Goal: Information Seeking & Learning: Check status

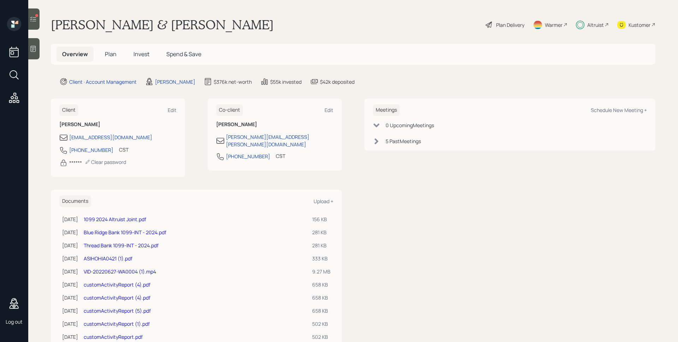
click at [116, 54] on h5 "Plan" at bounding box center [110, 54] width 23 height 15
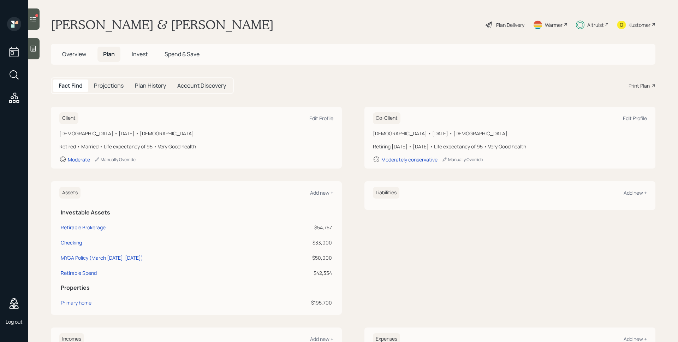
click at [140, 55] on span "Invest" at bounding box center [140, 54] width 16 height 8
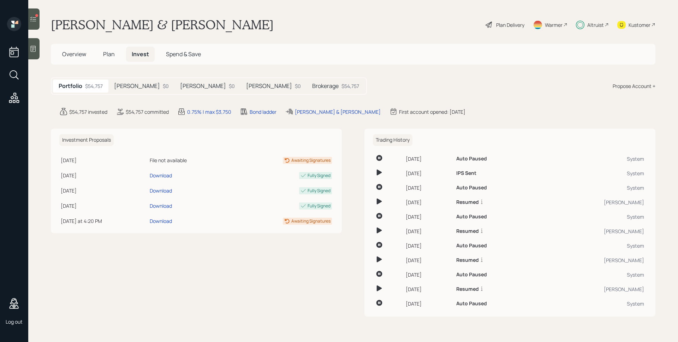
click at [134, 84] on h5 "[PERSON_NAME]" at bounding box center [137, 86] width 46 height 7
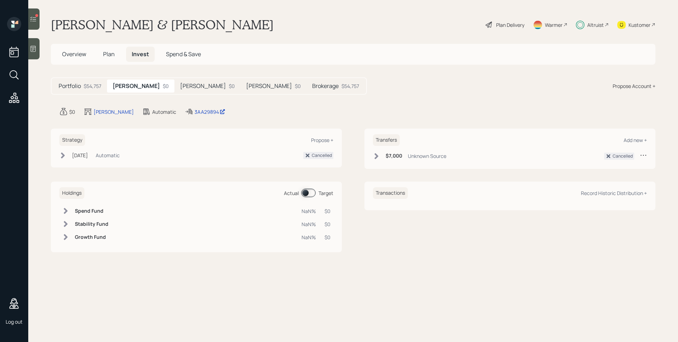
click at [180, 85] on h5 "[PERSON_NAME]" at bounding box center [203, 86] width 46 height 7
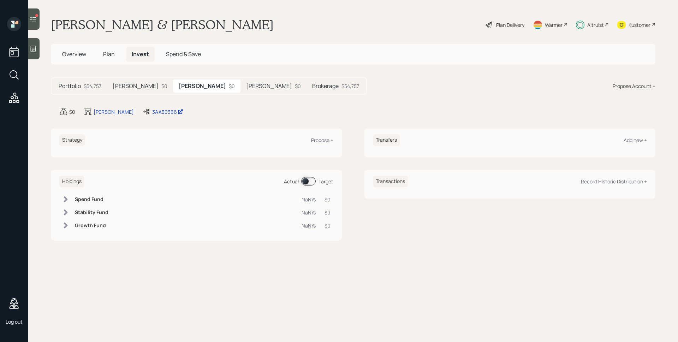
click at [246, 85] on h5 "[PERSON_NAME]" at bounding box center [269, 86] width 46 height 7
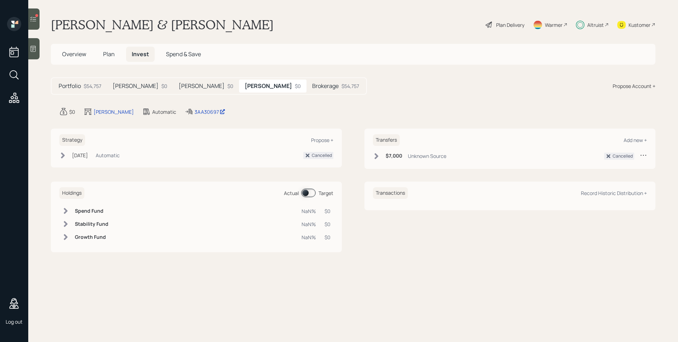
click at [475, 82] on div "Portfolio $54,757 [PERSON_NAME] $0 [PERSON_NAME] $0 [PERSON_NAME] $0 Brokerage …" at bounding box center [353, 85] width 604 height 17
click at [182, 85] on h5 "[PERSON_NAME]" at bounding box center [202, 86] width 46 height 7
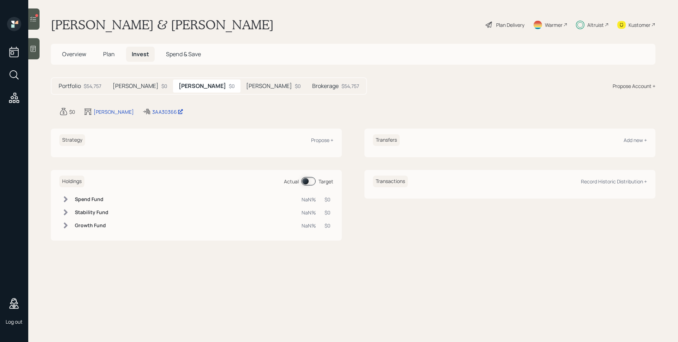
click at [134, 86] on h5 "[PERSON_NAME]" at bounding box center [136, 86] width 46 height 7
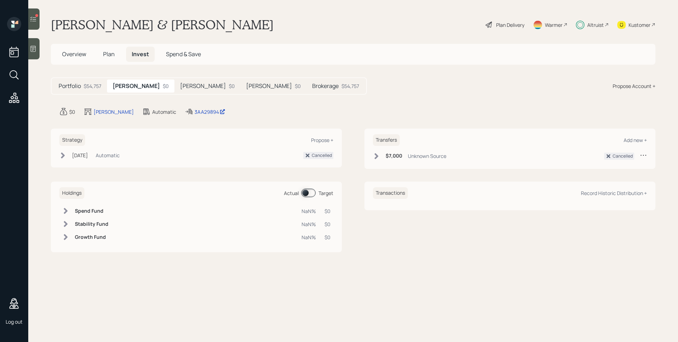
click at [180, 86] on h5 "[PERSON_NAME]" at bounding box center [203, 86] width 46 height 7
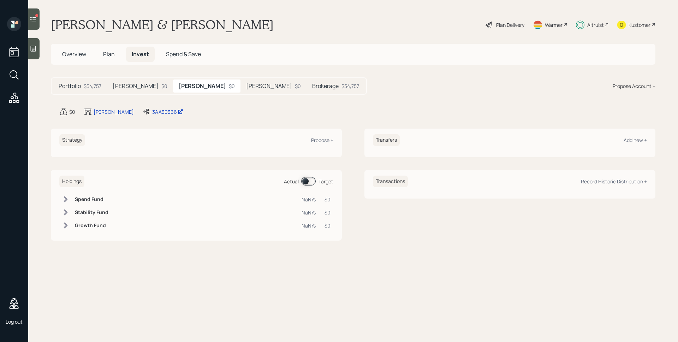
click at [246, 86] on h5 "[PERSON_NAME]" at bounding box center [269, 86] width 46 height 7
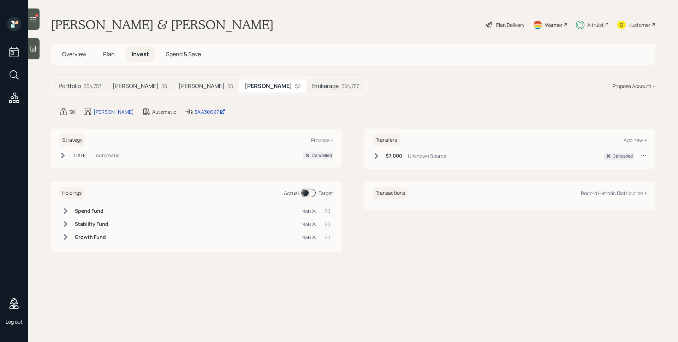
click at [312, 86] on h5 "Brokerage" at bounding box center [325, 86] width 26 height 7
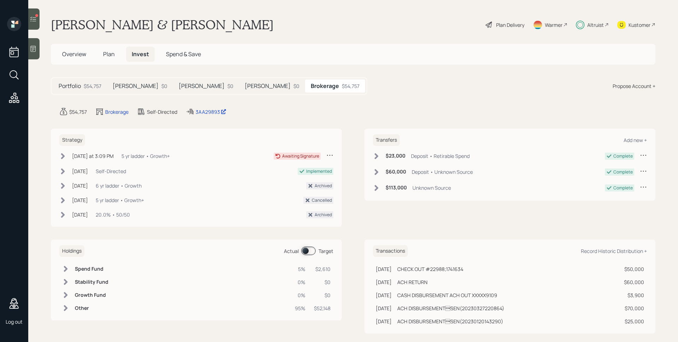
click at [122, 85] on h5 "[PERSON_NAME]" at bounding box center [136, 86] width 46 height 7
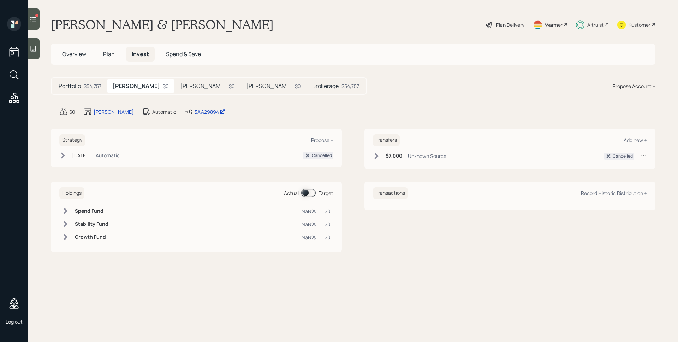
click at [180, 85] on h5 "[PERSON_NAME]" at bounding box center [203, 86] width 46 height 7
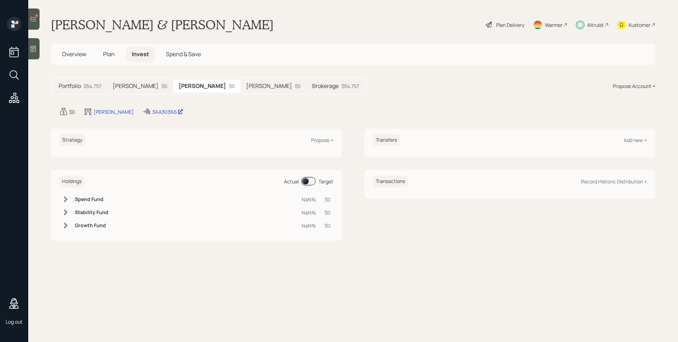
click at [246, 85] on h5 "[PERSON_NAME]" at bounding box center [269, 86] width 46 height 7
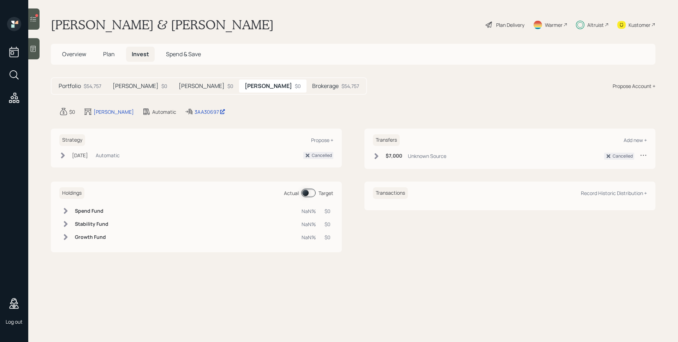
click at [179, 83] on h5 "[PERSON_NAME]" at bounding box center [202, 86] width 46 height 7
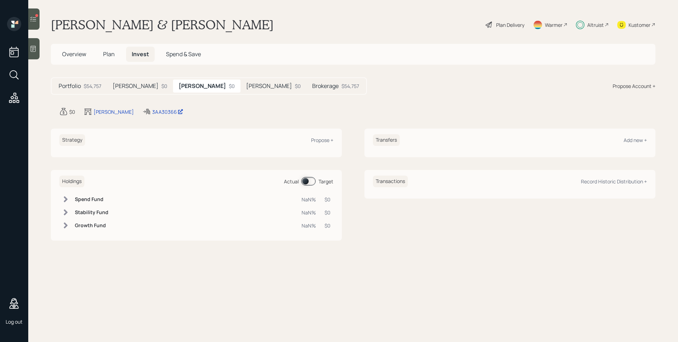
click at [246, 83] on h5 "[PERSON_NAME]" at bounding box center [269, 86] width 46 height 7
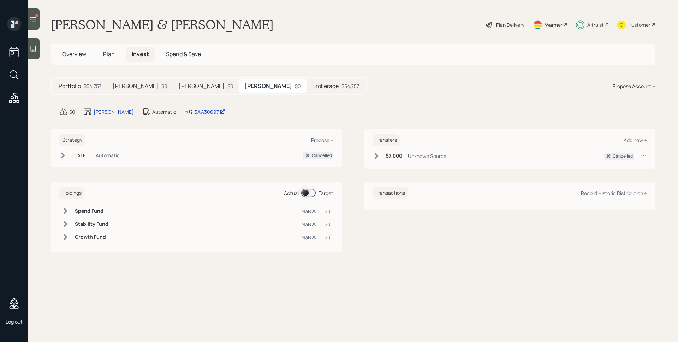
click at [179, 85] on h5 "[PERSON_NAME]" at bounding box center [202, 86] width 46 height 7
